Goal: Navigation & Orientation: Understand site structure

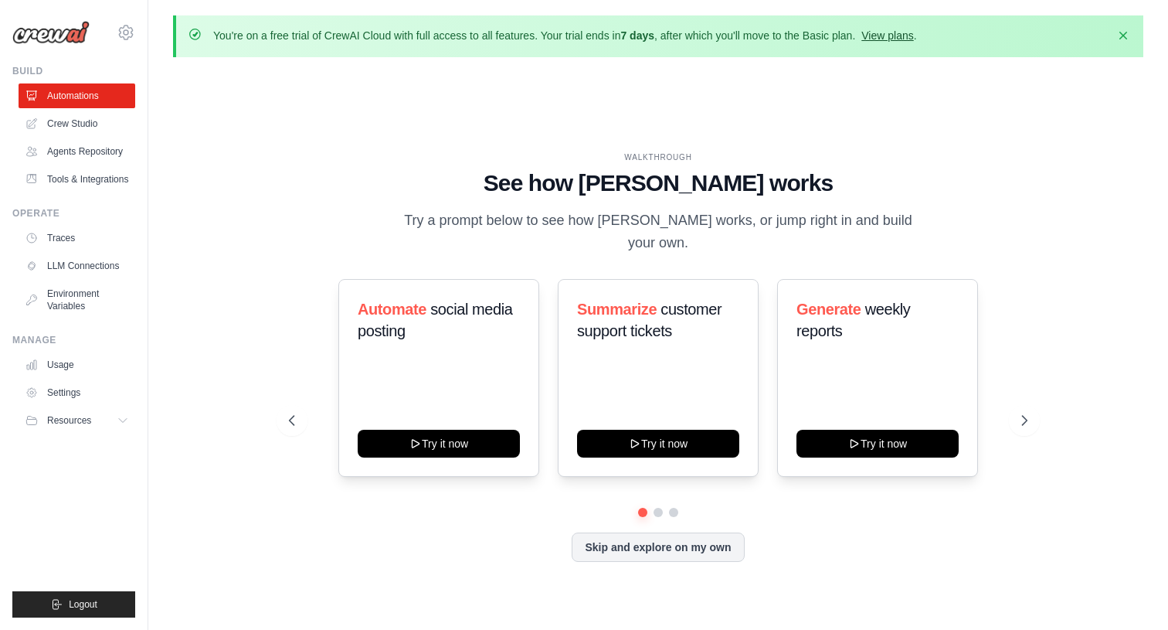
click at [892, 33] on link "View plans" at bounding box center [887, 35] width 52 height 12
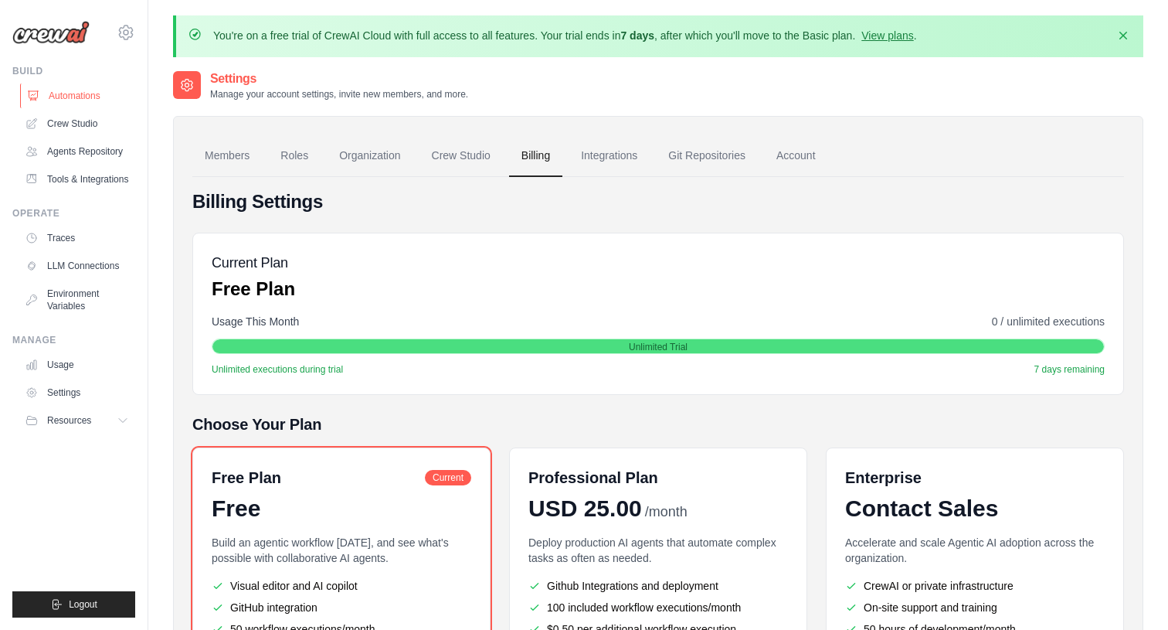
click at [51, 97] on link "Automations" at bounding box center [78, 95] width 117 height 25
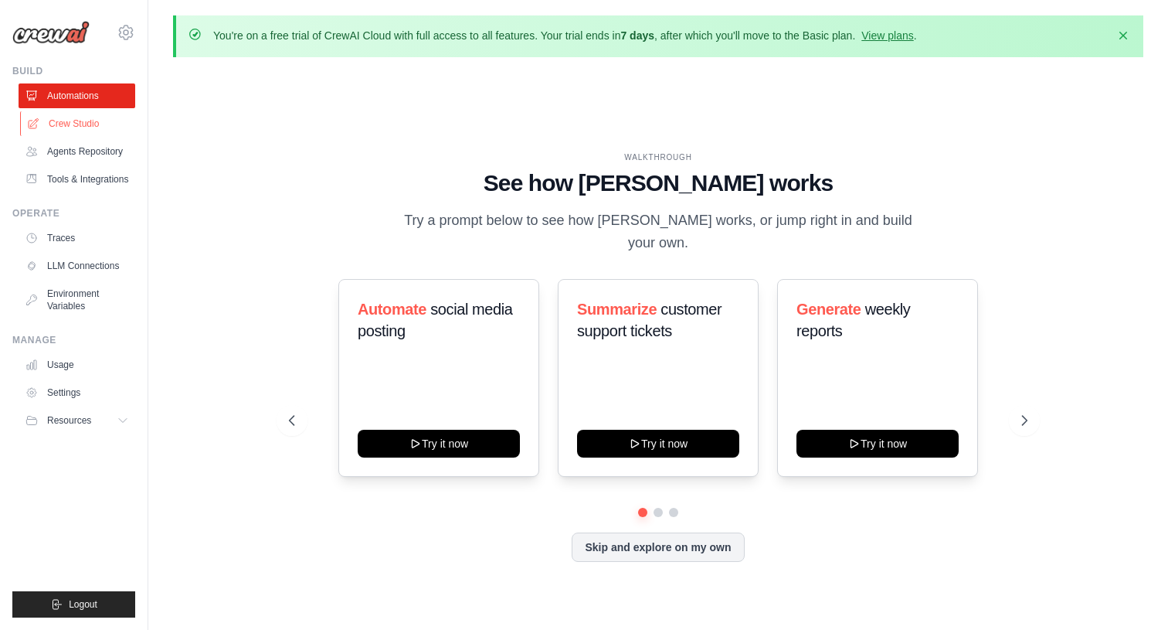
click at [60, 122] on link "Crew Studio" at bounding box center [78, 123] width 117 height 25
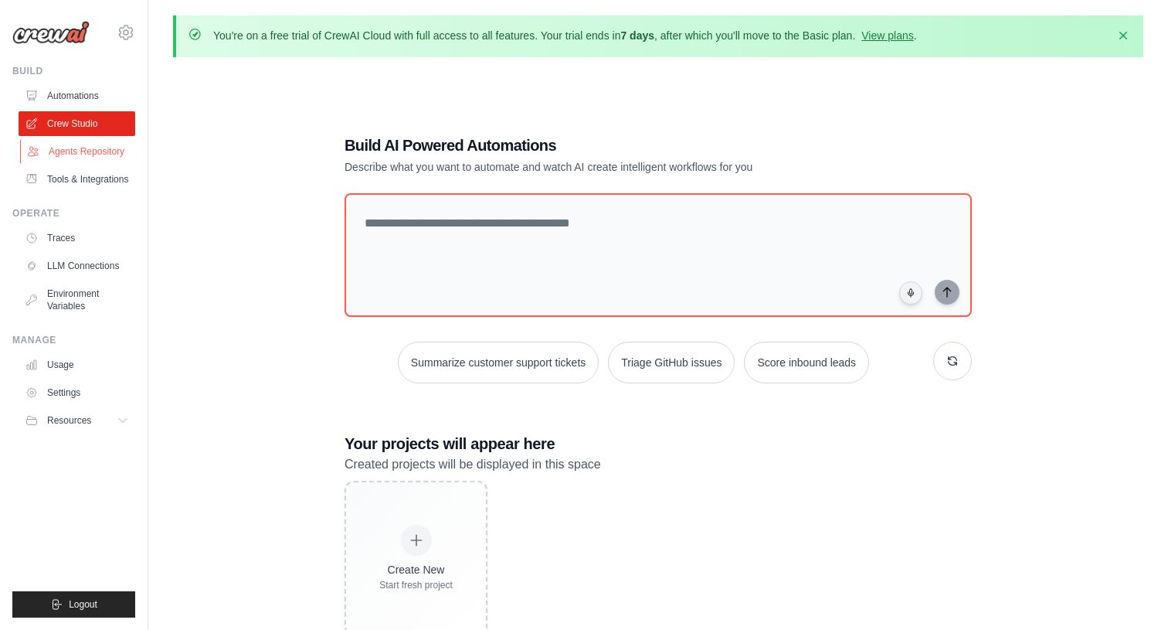
click at [62, 147] on link "Agents Repository" at bounding box center [78, 151] width 117 height 25
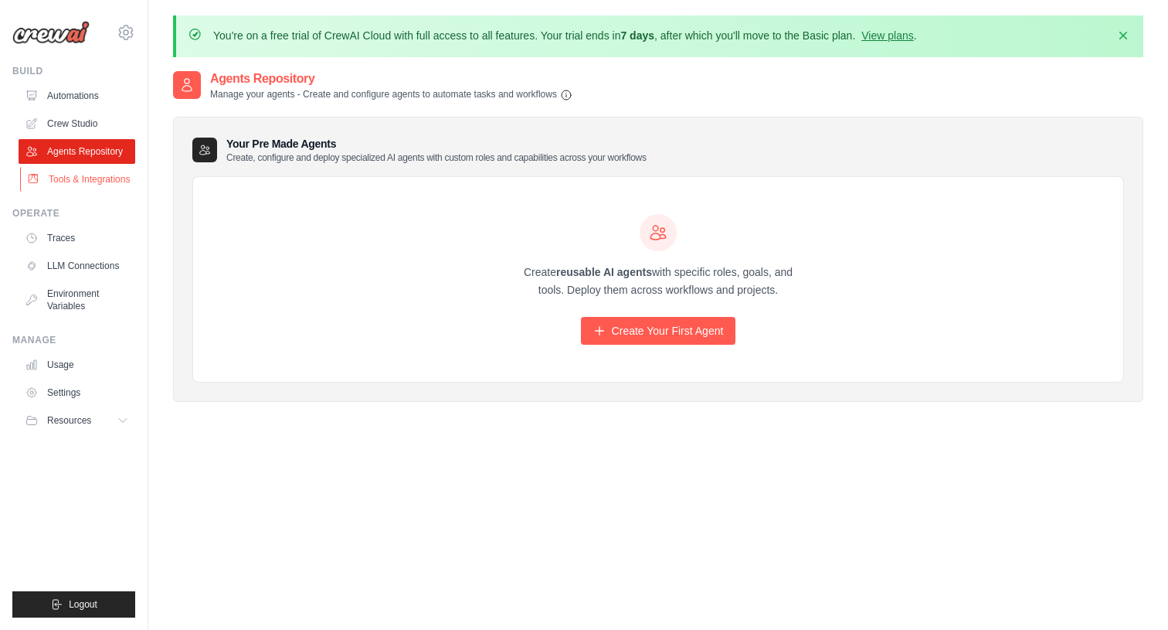
click at [61, 175] on link "Tools & Integrations" at bounding box center [78, 179] width 117 height 25
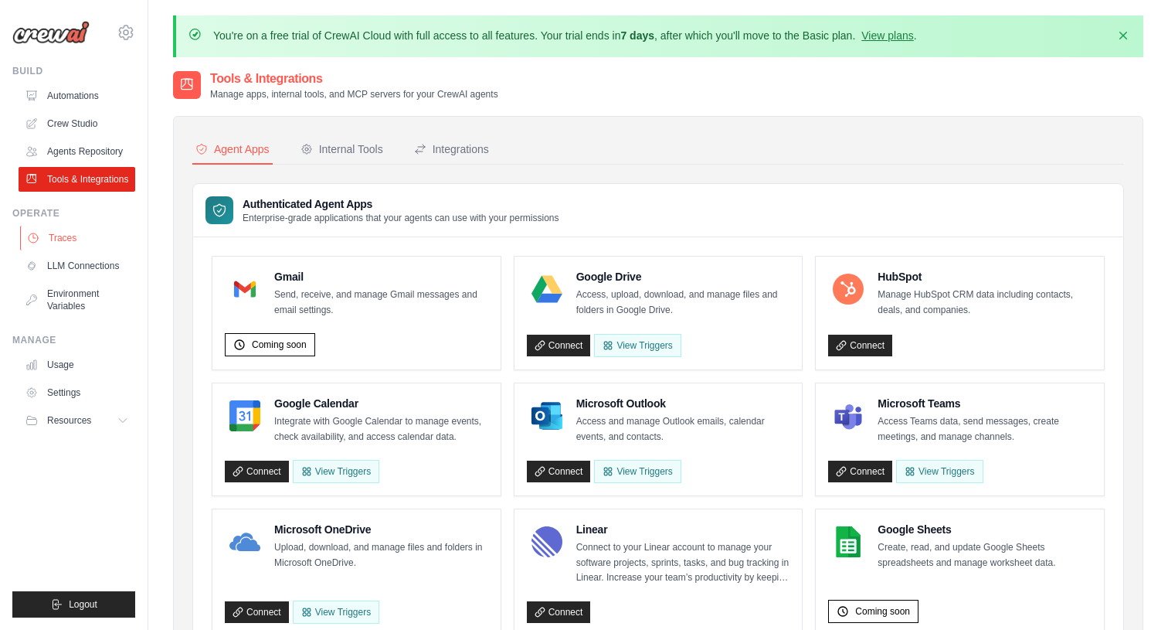
click at [66, 246] on link "Traces" at bounding box center [78, 238] width 117 height 25
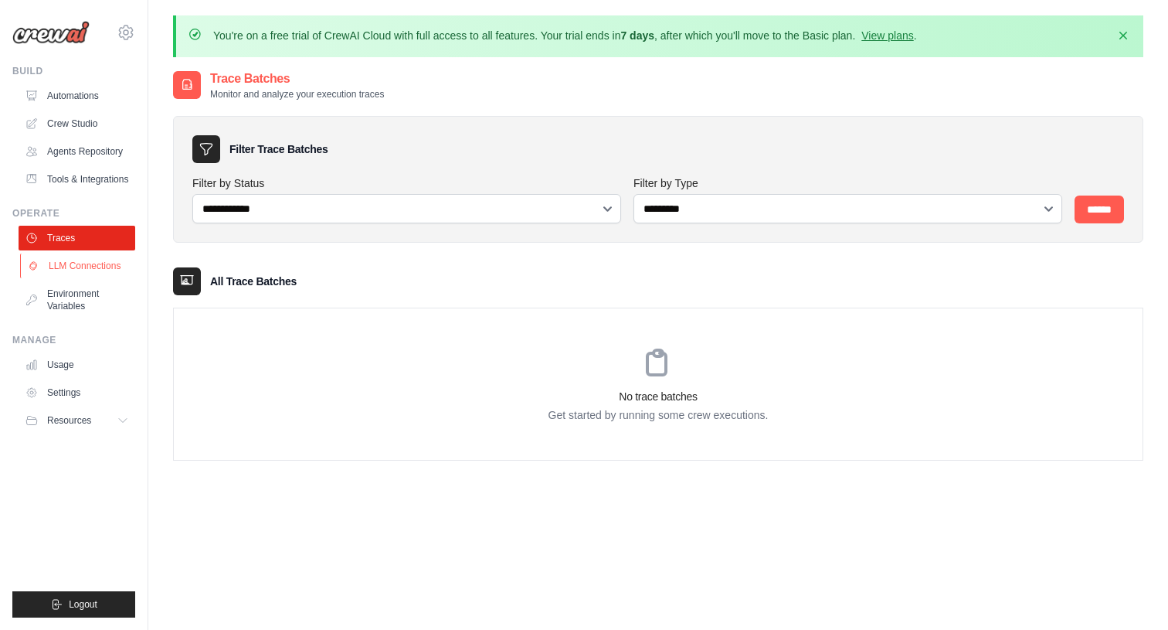
click at [66, 263] on link "LLM Connections" at bounding box center [78, 265] width 117 height 25
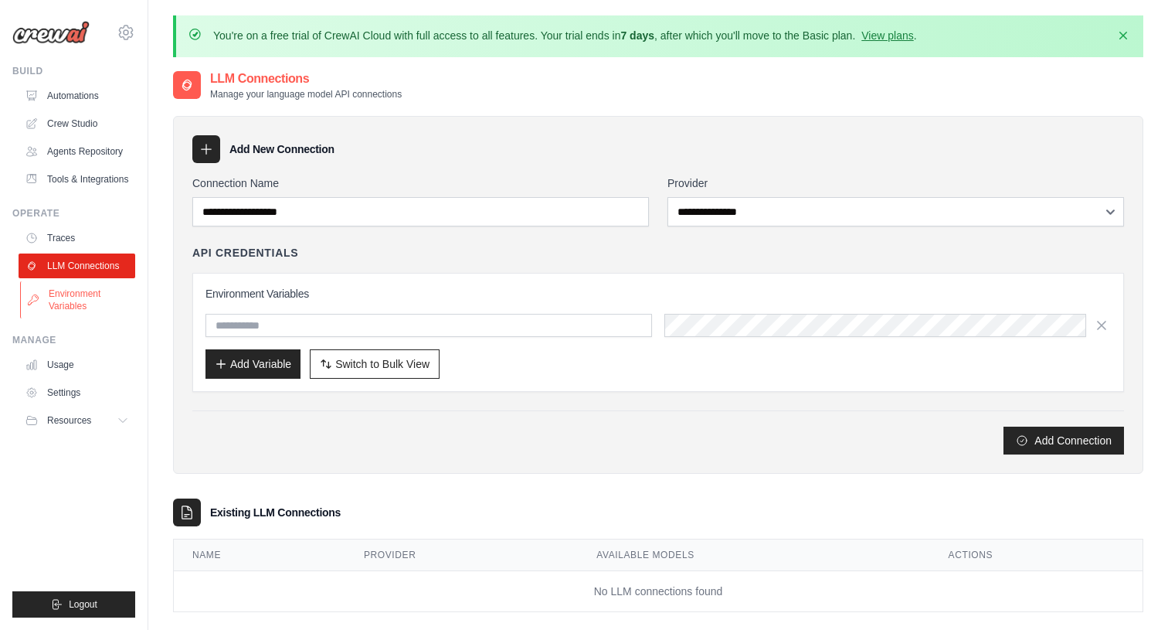
click at [58, 305] on link "Environment Variables" at bounding box center [78, 299] width 117 height 37
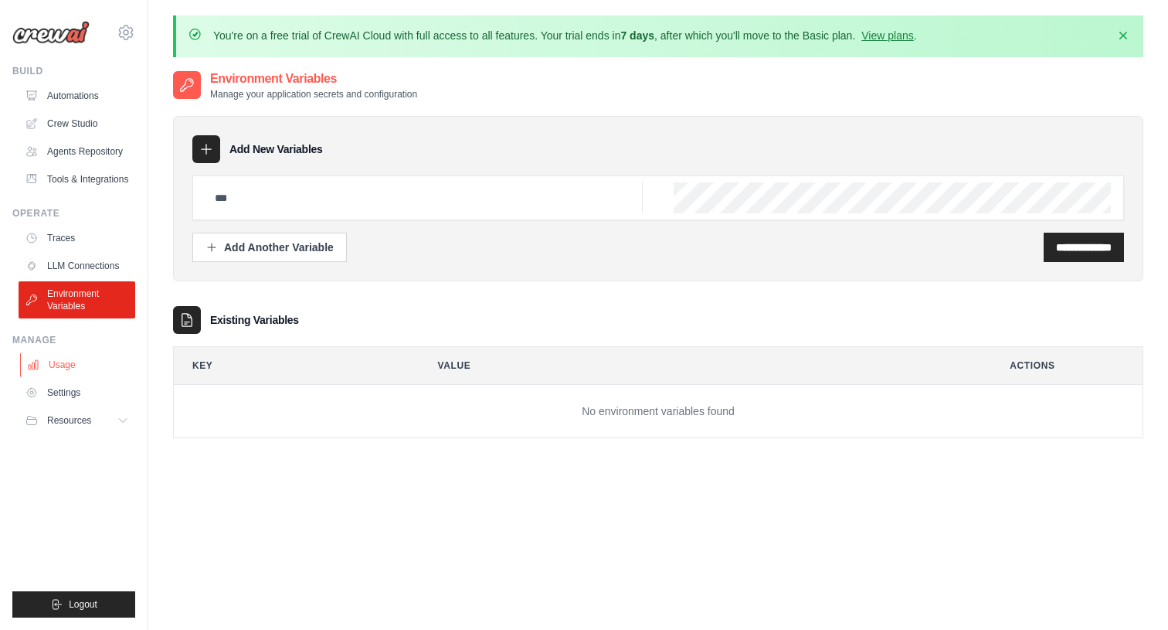
click at [49, 364] on link "Usage" at bounding box center [78, 364] width 117 height 25
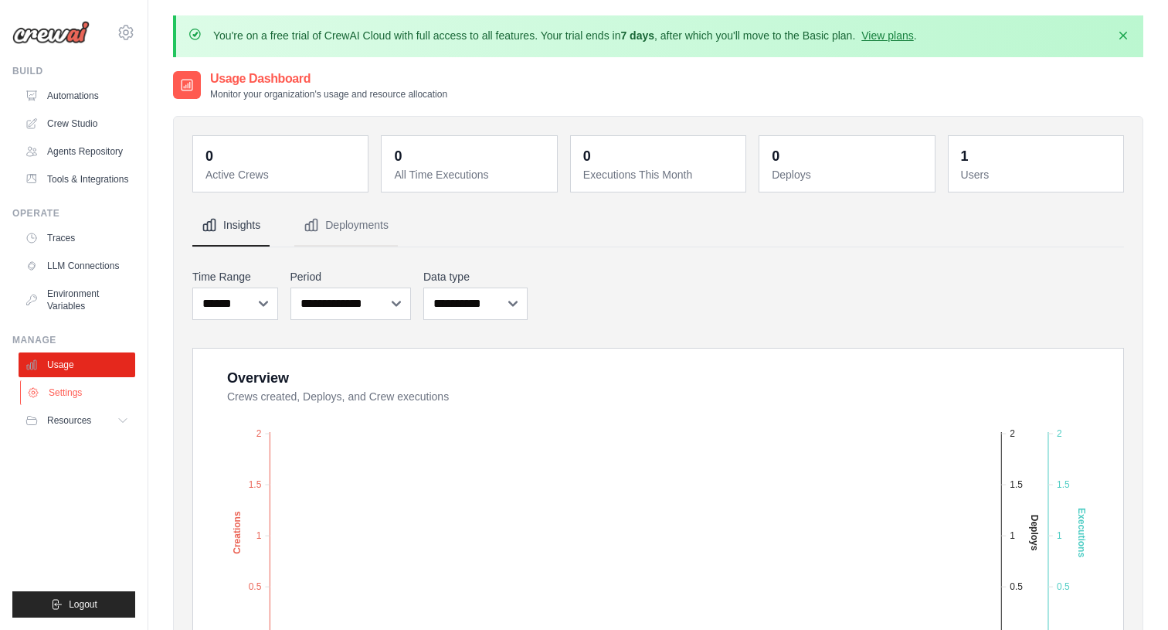
click at [58, 390] on link "Settings" at bounding box center [78, 392] width 117 height 25
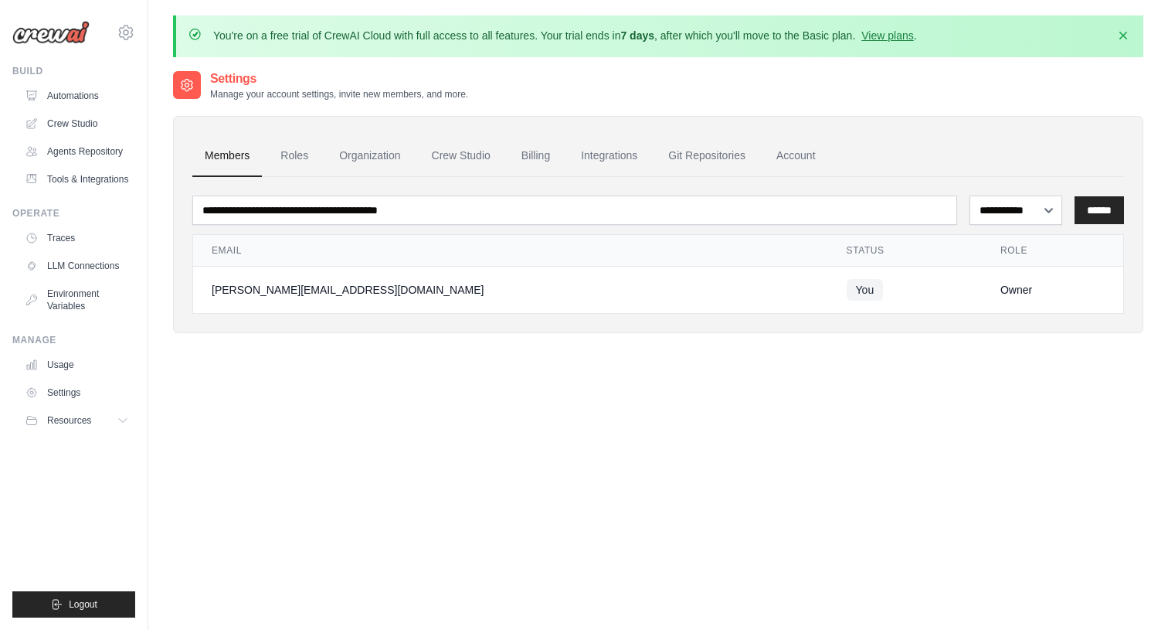
click at [58, 430] on button "Resources" at bounding box center [77, 420] width 117 height 25
click at [62, 443] on span "Documentation" at bounding box center [86, 446] width 63 height 12
click at [63, 100] on link "Automations" at bounding box center [78, 95] width 117 height 25
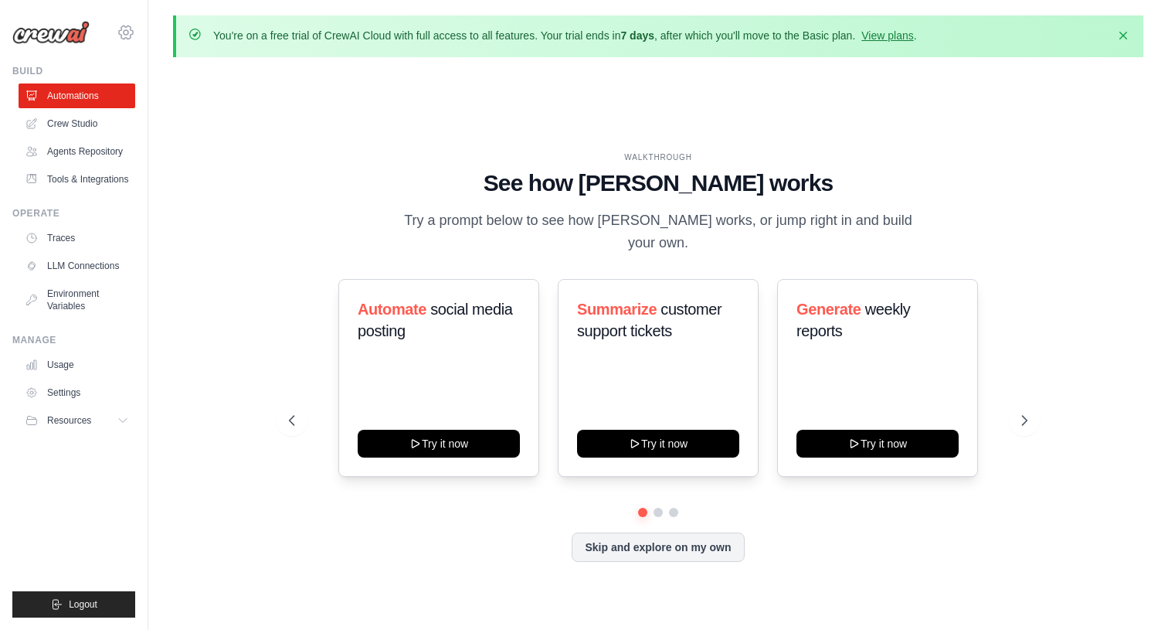
click at [133, 23] on icon at bounding box center [126, 32] width 19 height 19
click at [127, 34] on icon at bounding box center [126, 32] width 5 height 5
click at [54, 130] on link "Crew Studio" at bounding box center [78, 123] width 117 height 25
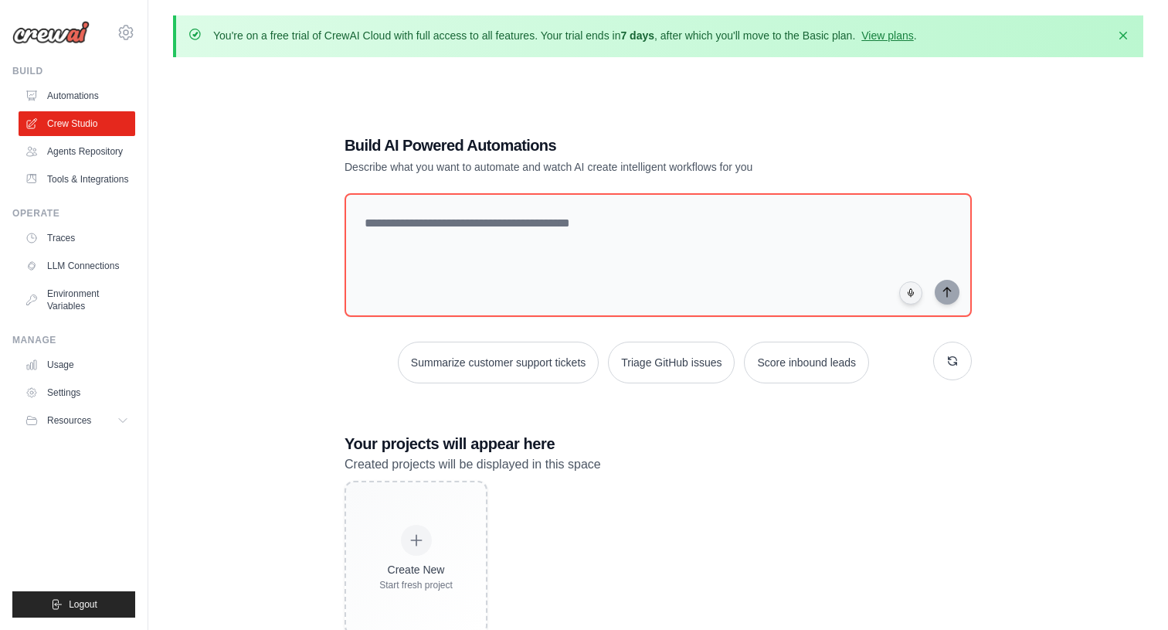
click at [56, 157] on link "Agents Repository" at bounding box center [77, 151] width 117 height 25
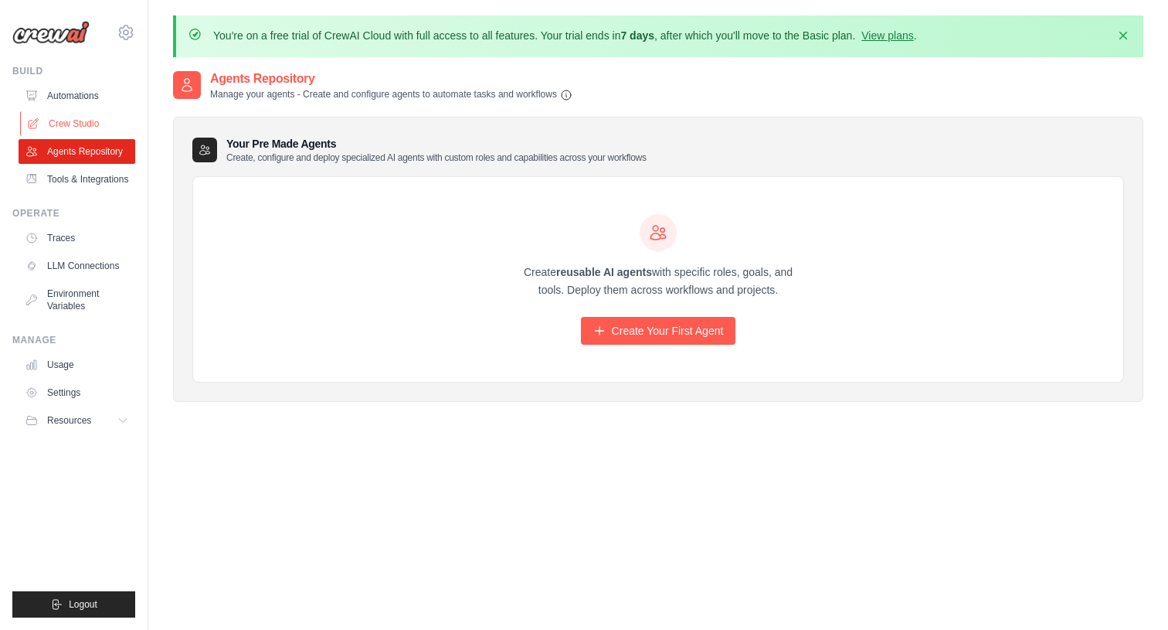
click at [64, 127] on link "Crew Studio" at bounding box center [78, 123] width 117 height 25
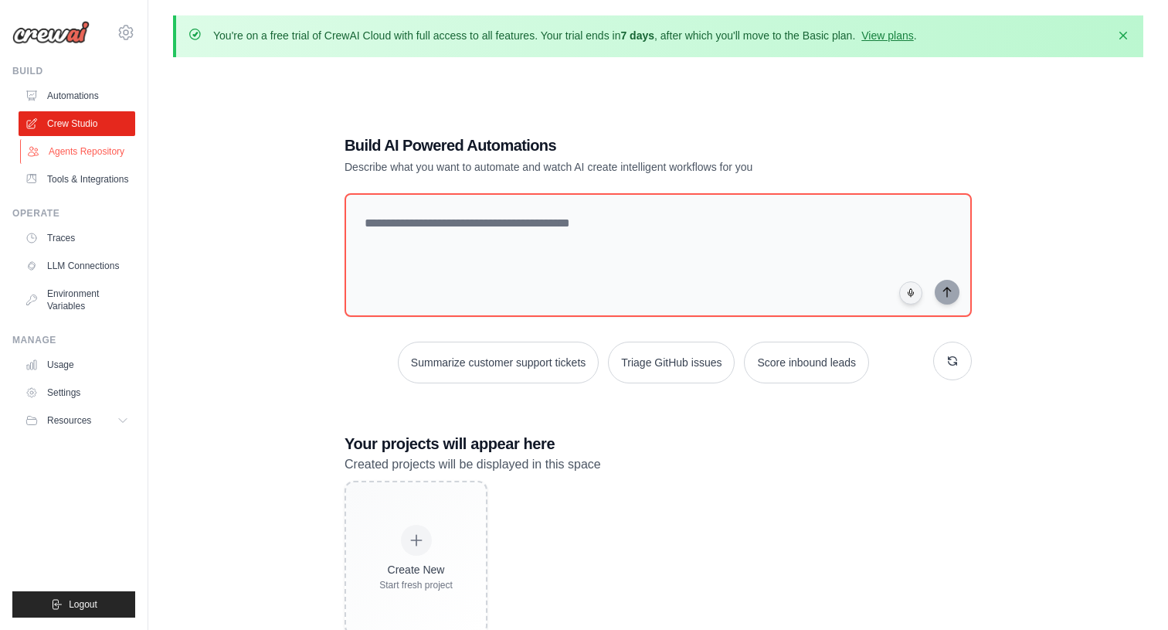
click at [63, 151] on link "Agents Repository" at bounding box center [78, 151] width 117 height 25
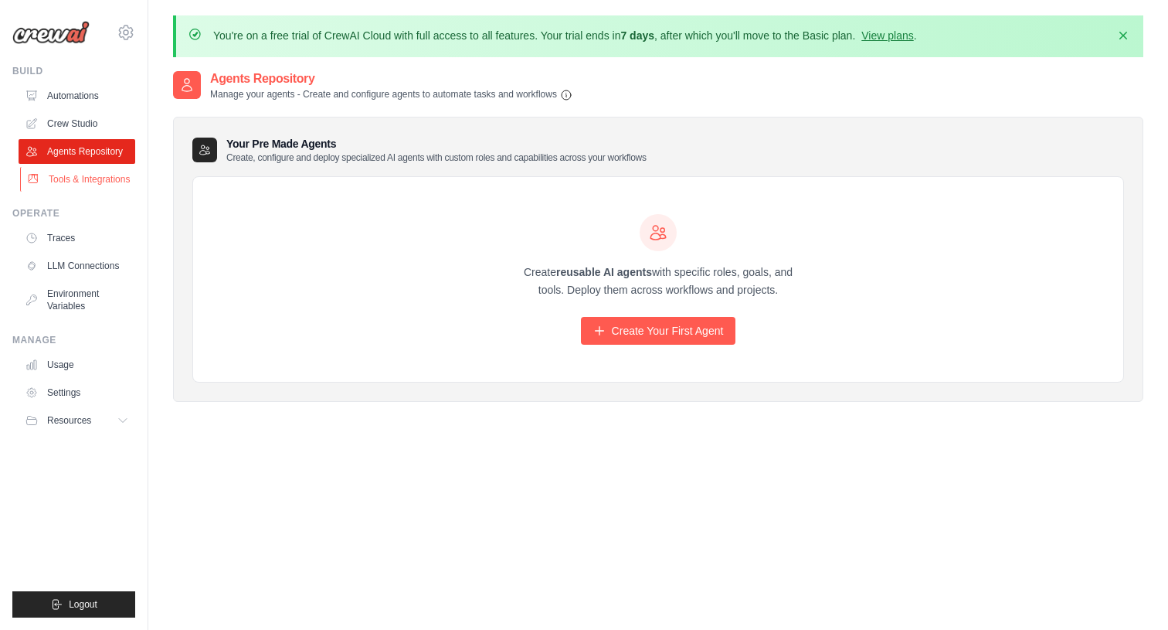
click at [67, 183] on link "Tools & Integrations" at bounding box center [78, 179] width 117 height 25
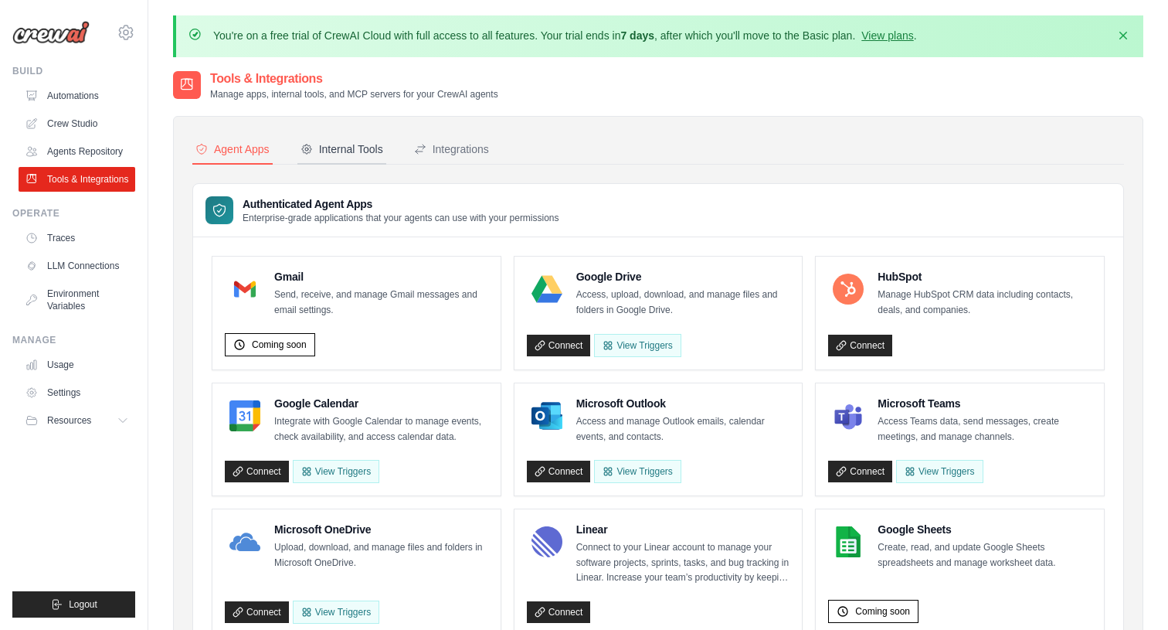
click at [355, 156] on div "Internal Tools" at bounding box center [342, 148] width 83 height 15
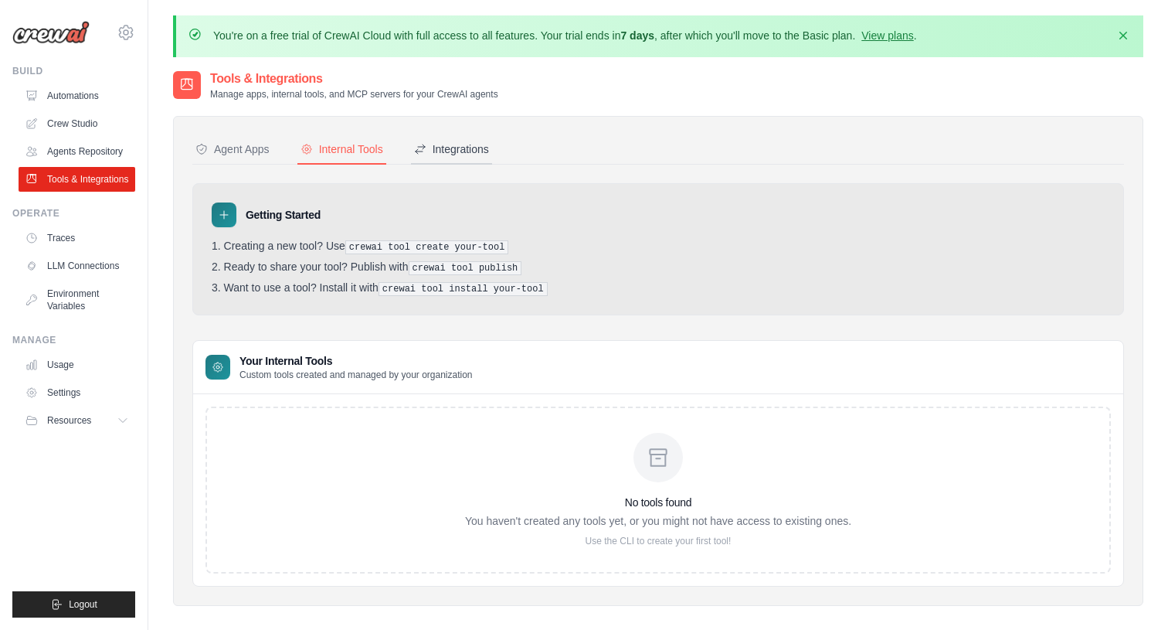
click at [466, 157] on button "Integrations" at bounding box center [451, 149] width 81 height 29
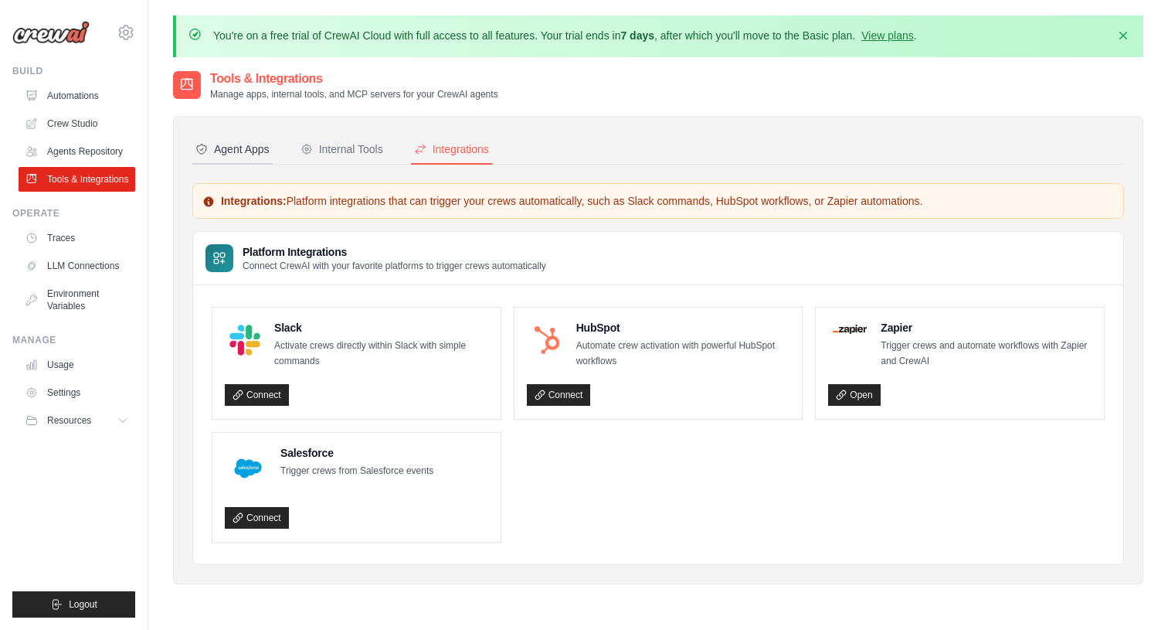
click at [223, 155] on div "Agent Apps" at bounding box center [232, 148] width 74 height 15
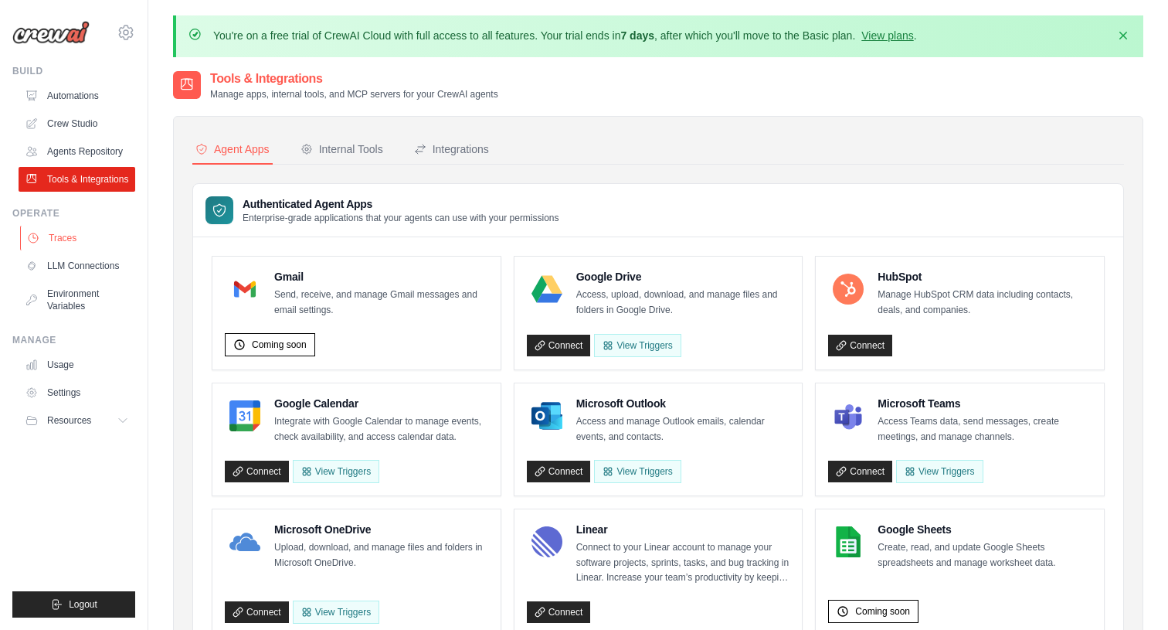
click at [67, 242] on link "Traces" at bounding box center [78, 238] width 117 height 25
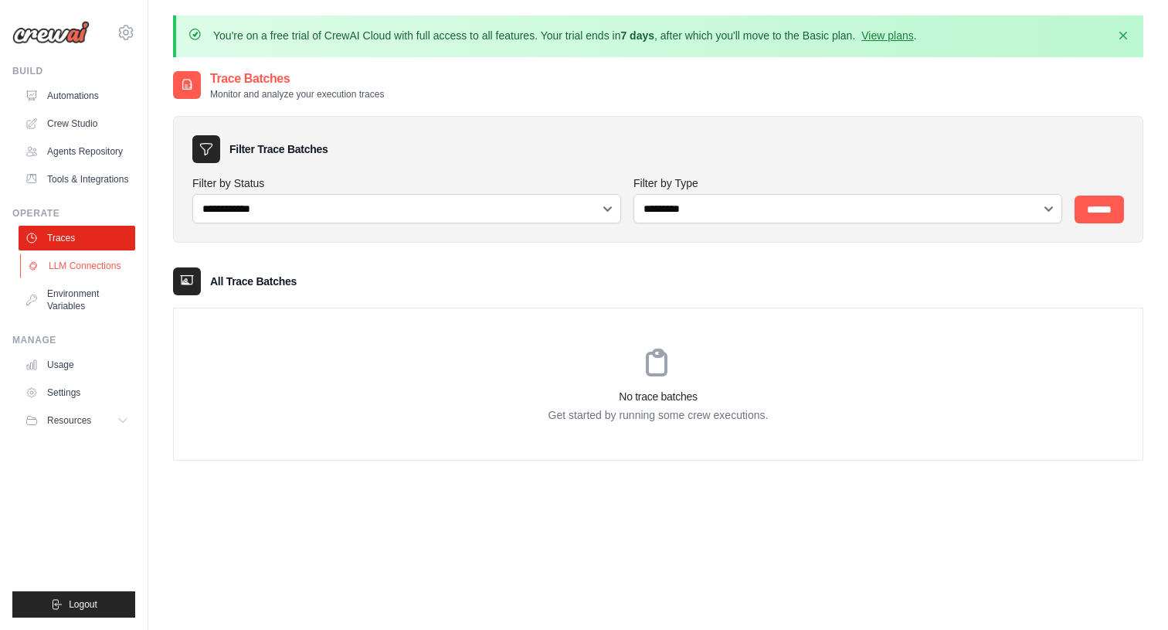
click at [64, 267] on link "LLM Connections" at bounding box center [78, 265] width 117 height 25
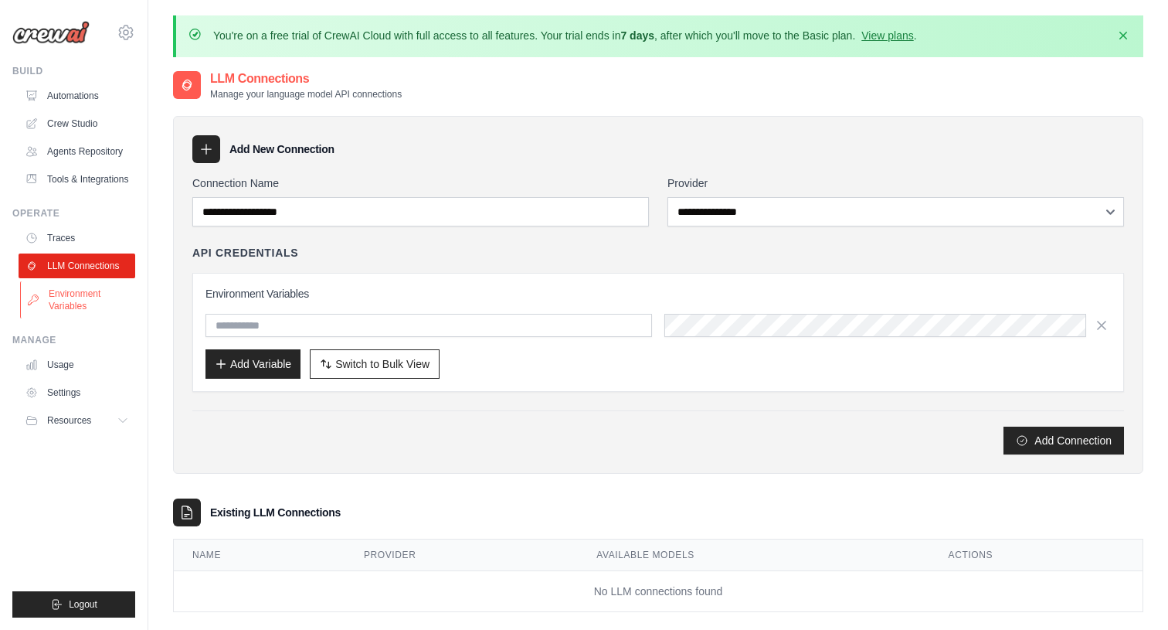
click at [50, 299] on link "Environment Variables" at bounding box center [78, 299] width 117 height 37
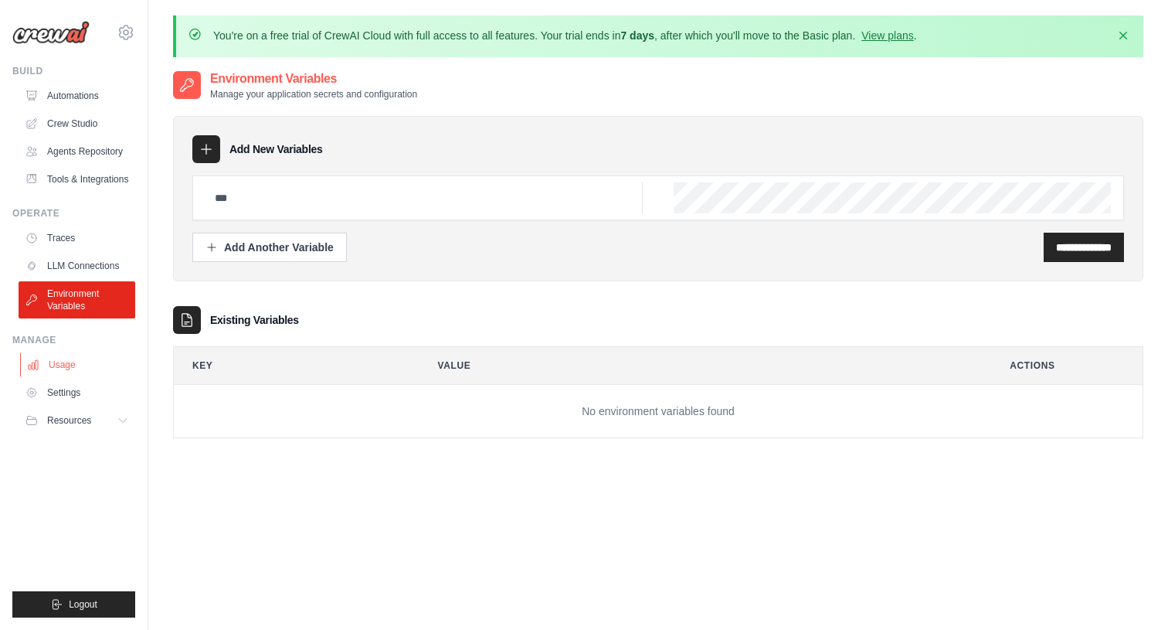
click at [72, 365] on link "Usage" at bounding box center [78, 364] width 117 height 25
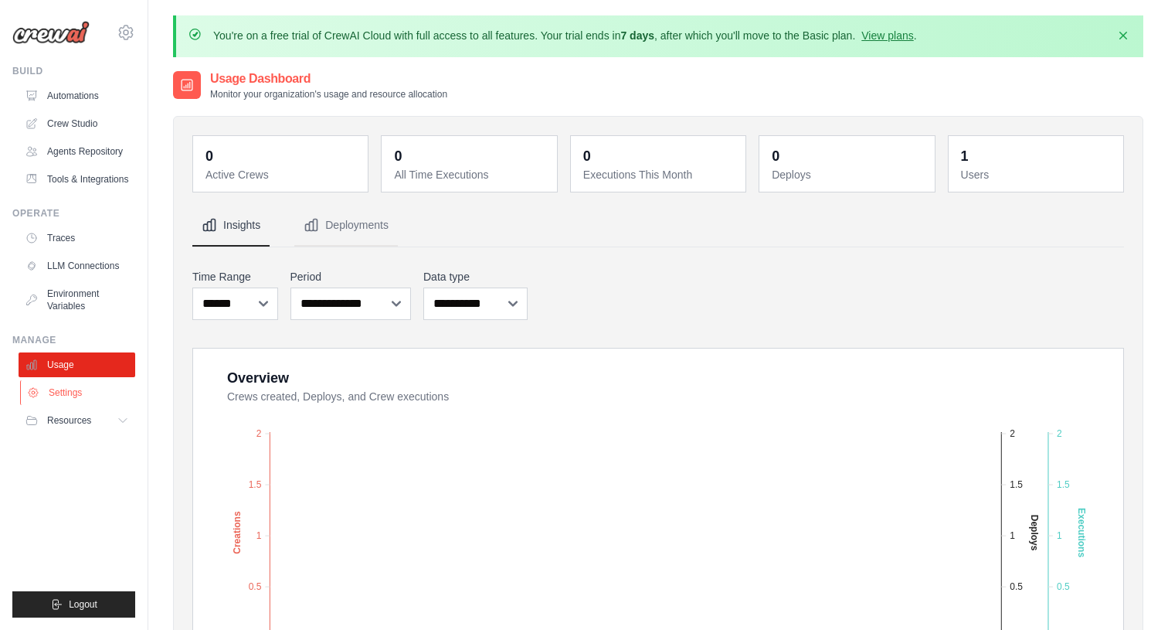
click at [65, 400] on link "Settings" at bounding box center [78, 392] width 117 height 25
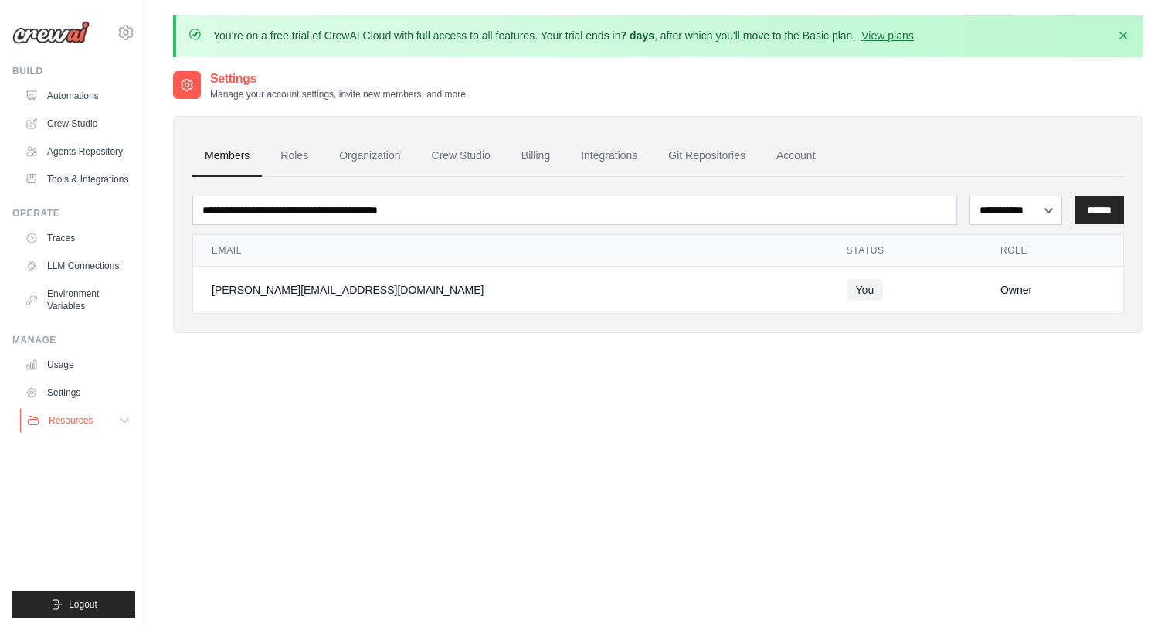
click at [64, 431] on button "Resources" at bounding box center [78, 420] width 117 height 25
click at [64, 32] on img at bounding box center [50, 32] width 77 height 23
click at [44, 36] on img at bounding box center [50, 32] width 77 height 23
